Goal: Find specific page/section: Find specific page/section

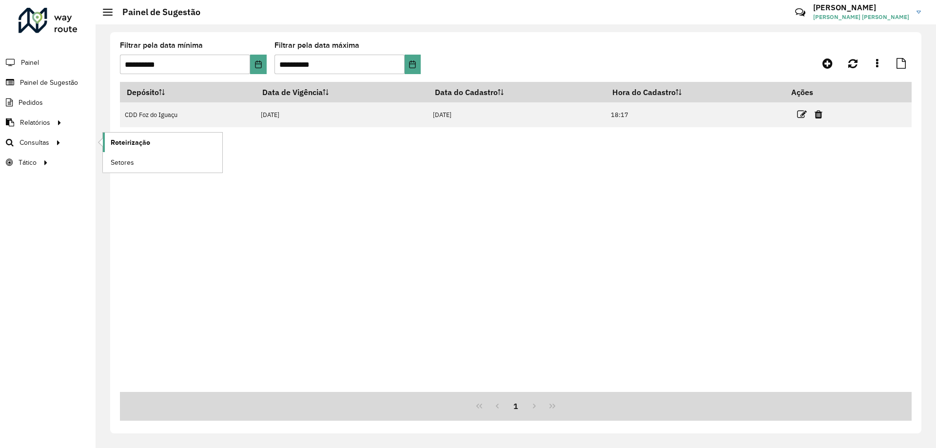
click at [118, 143] on span "Roteirização" at bounding box center [130, 143] width 39 height 10
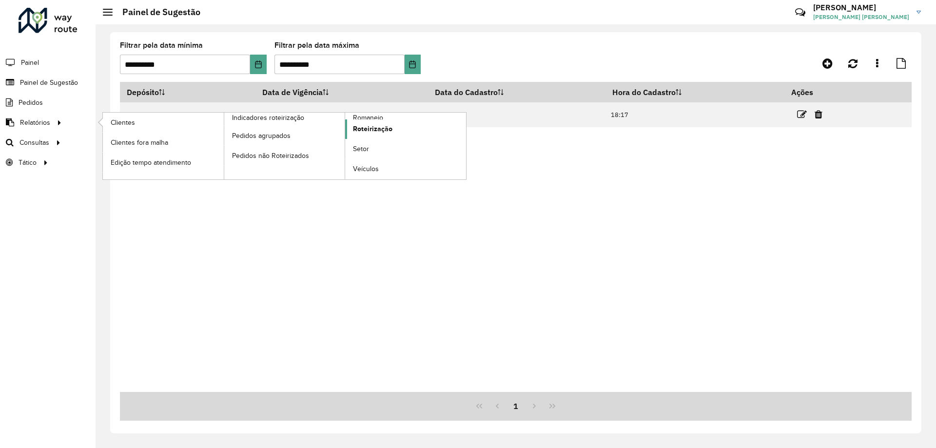
click at [367, 128] on span "Roteirização" at bounding box center [372, 129] width 39 height 10
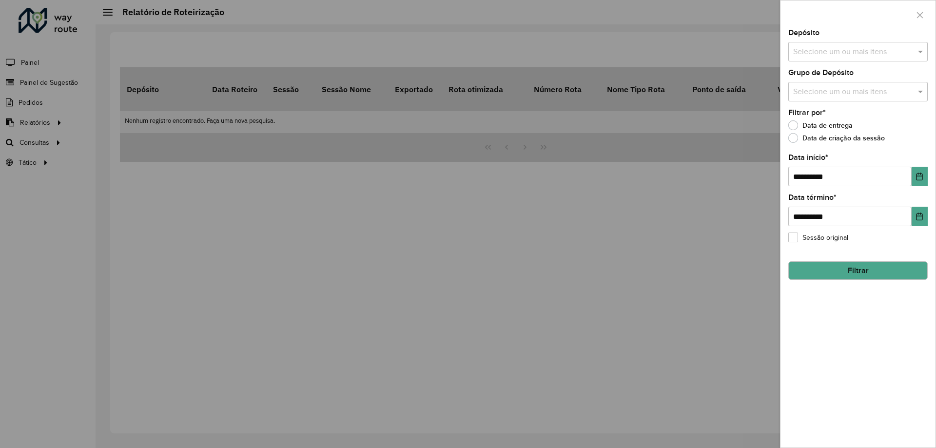
click at [748, 49] on input "text" at bounding box center [853, 52] width 125 height 12
click at [748, 116] on div "CDD Foz do Iguaçu" at bounding box center [858, 117] width 138 height 17
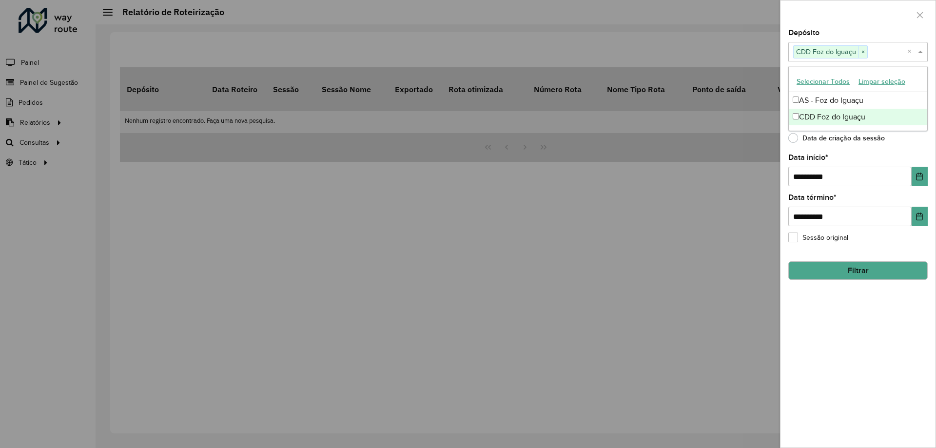
click at [748, 140] on div "Data de criação da sessão" at bounding box center [857, 141] width 139 height 12
click at [748, 89] on input "text" at bounding box center [853, 92] width 125 height 12
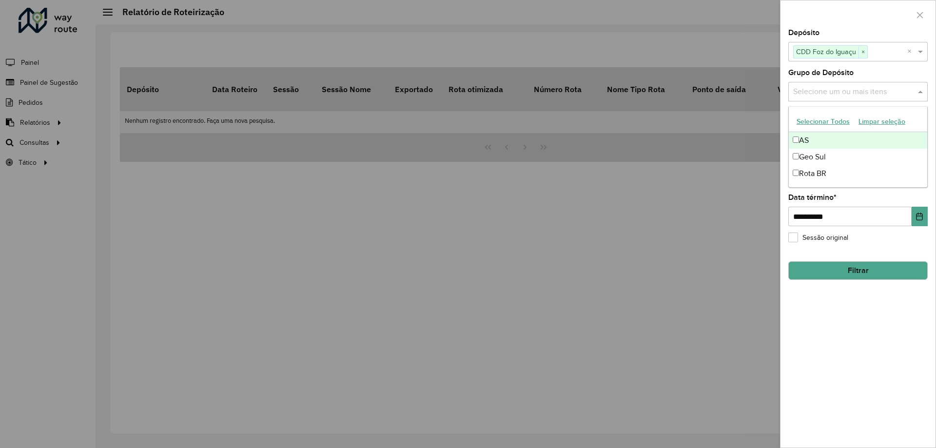
click at [748, 75] on div "Grupo de Depósito Selecione um ou mais itens" at bounding box center [857, 85] width 139 height 32
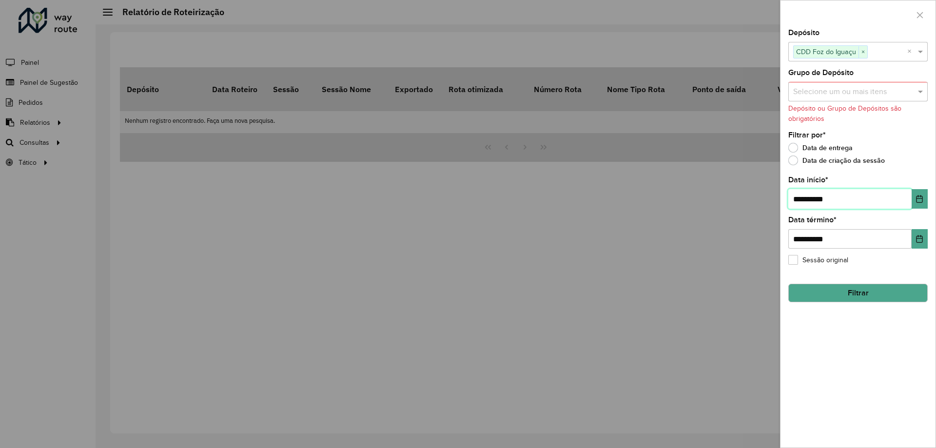
click at [748, 209] on input "**********" at bounding box center [849, 199] width 123 height 20
click at [748, 202] on input "**********" at bounding box center [849, 199] width 123 height 20
click at [748, 202] on icon "Choose Date" at bounding box center [920, 199] width 8 height 8
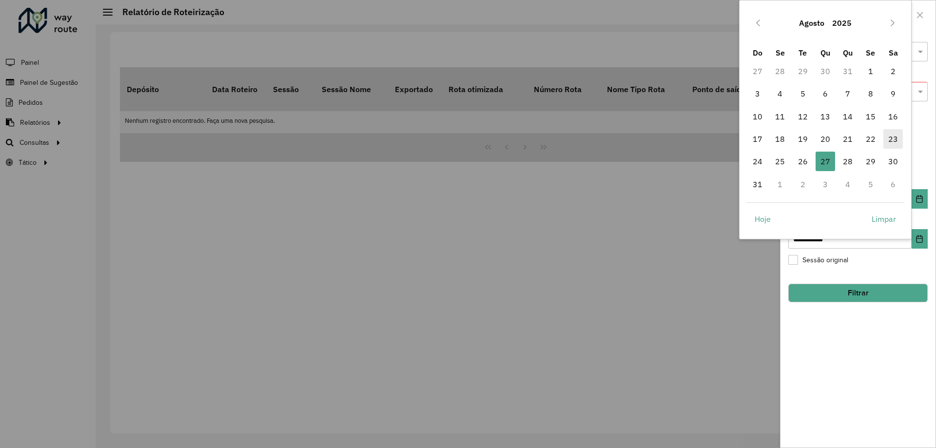
click at [748, 139] on span "23" at bounding box center [894, 139] width 20 height 20
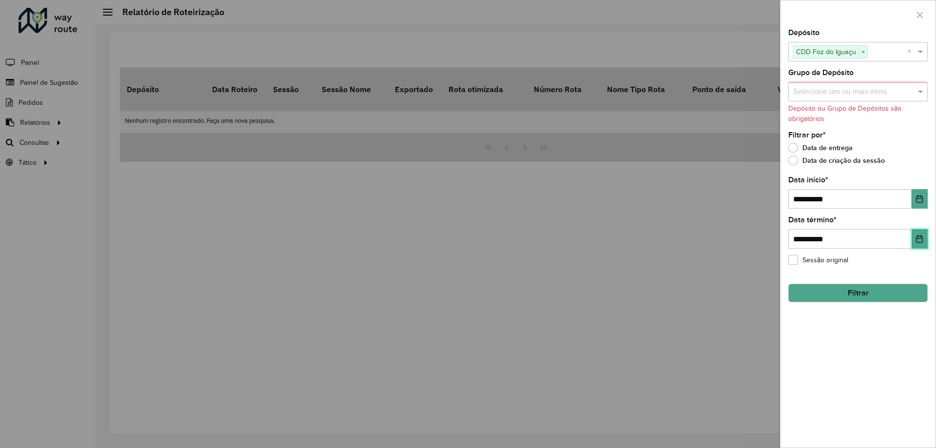
click at [748, 238] on icon "Choose Date" at bounding box center [920, 239] width 8 height 8
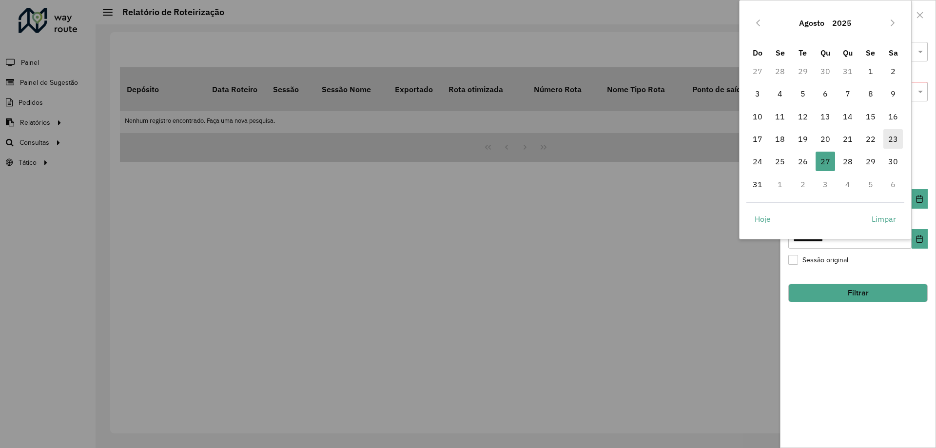
click at [748, 138] on span "23" at bounding box center [894, 139] width 20 height 20
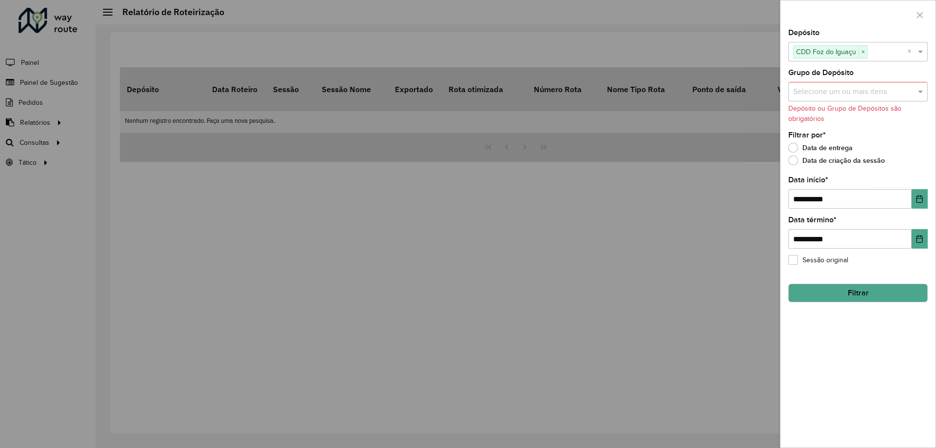
click at [748, 284] on button "Filtrar" at bounding box center [857, 293] width 139 height 19
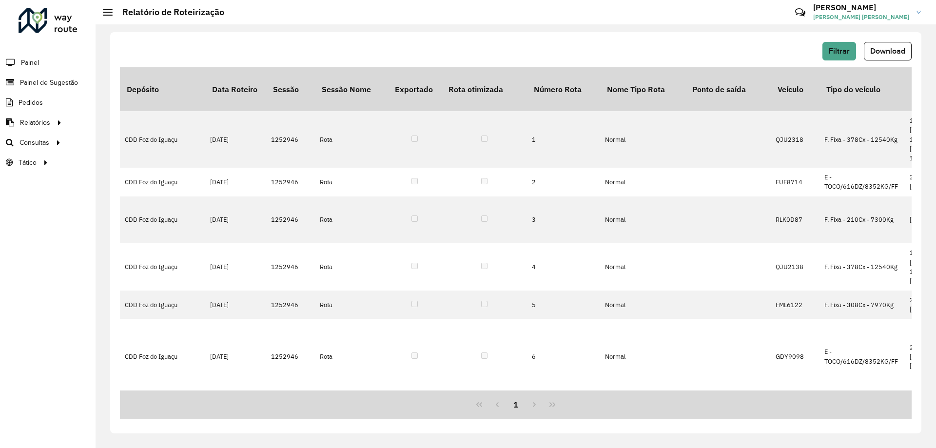
click at [491, 52] on div "Filtrar Download" at bounding box center [516, 51] width 792 height 19
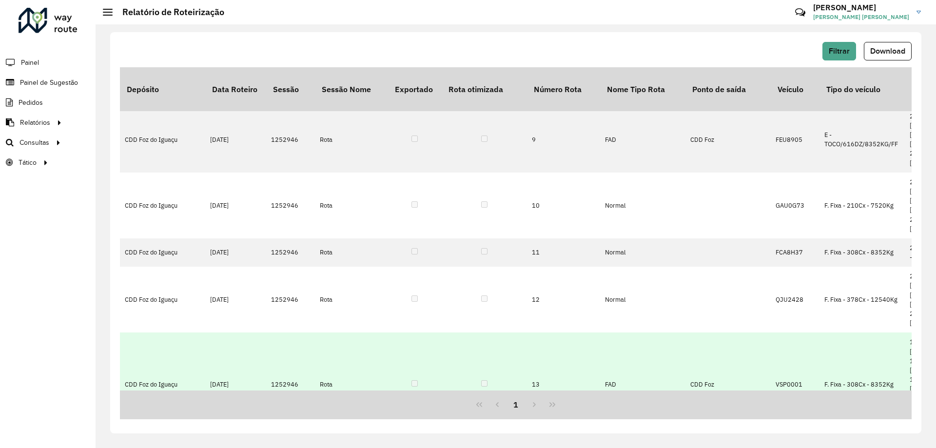
scroll to position [402, 0]
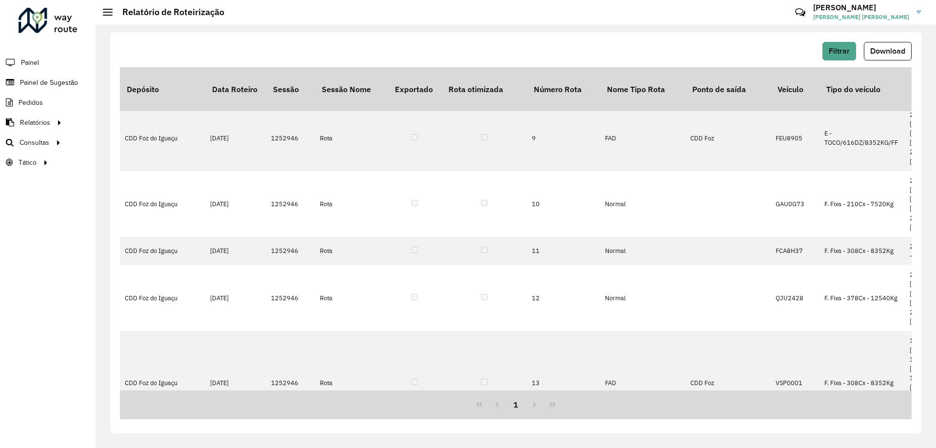
drag, startPoint x: 295, startPoint y: 248, endPoint x: 271, endPoint y: 245, distance: 24.5
copy td "1252946"
